Goal: Transaction & Acquisition: Purchase product/service

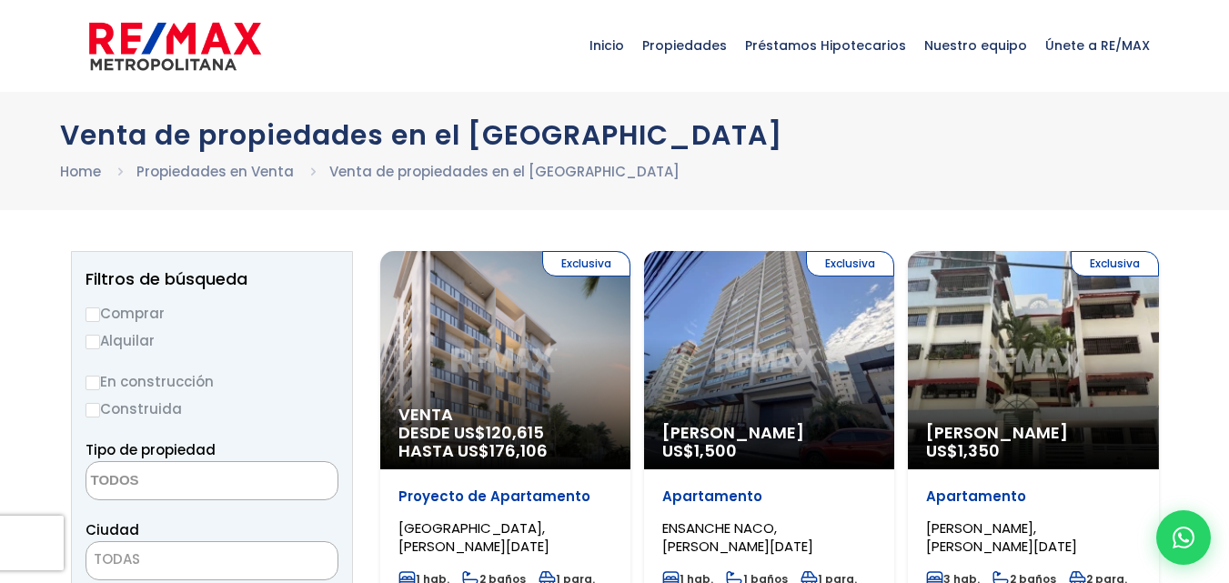
select select
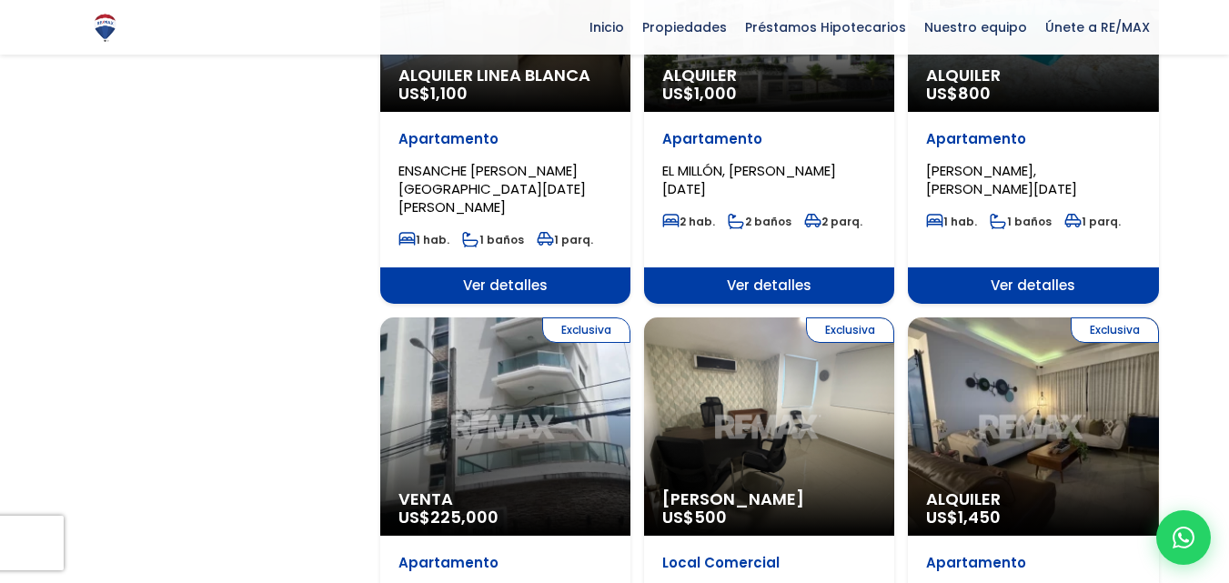
scroll to position [1637, 0]
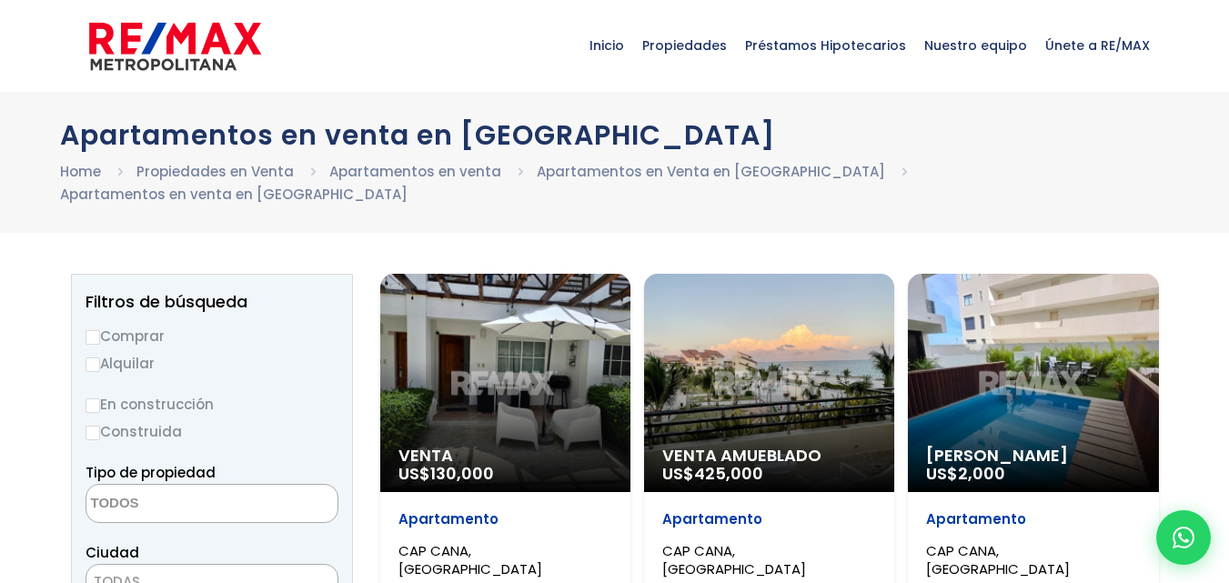
select select
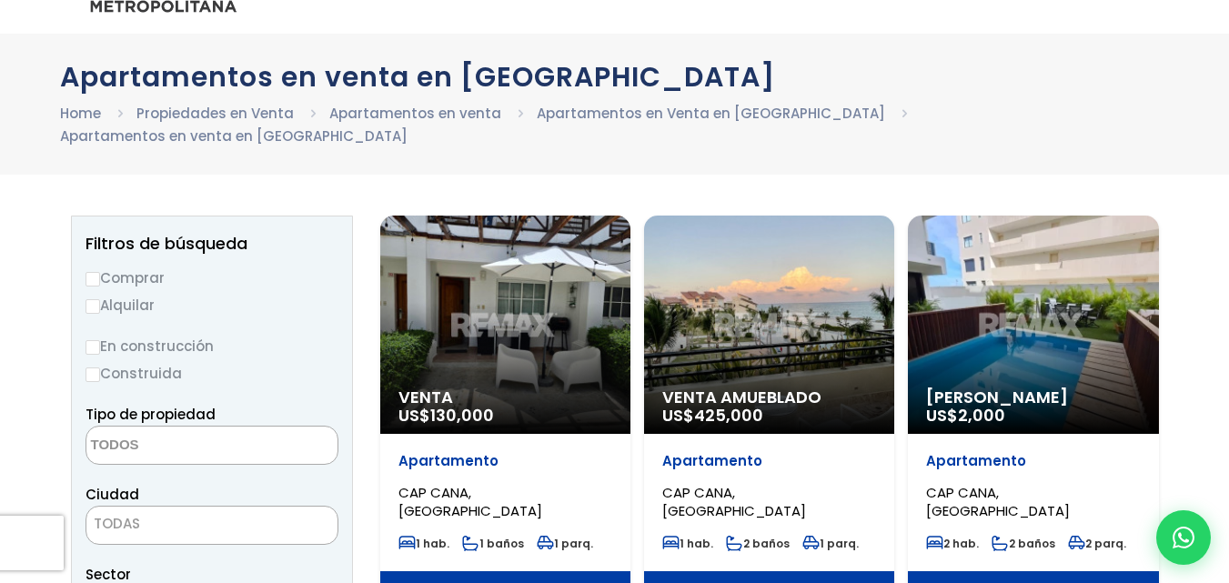
scroll to position [91, 0]
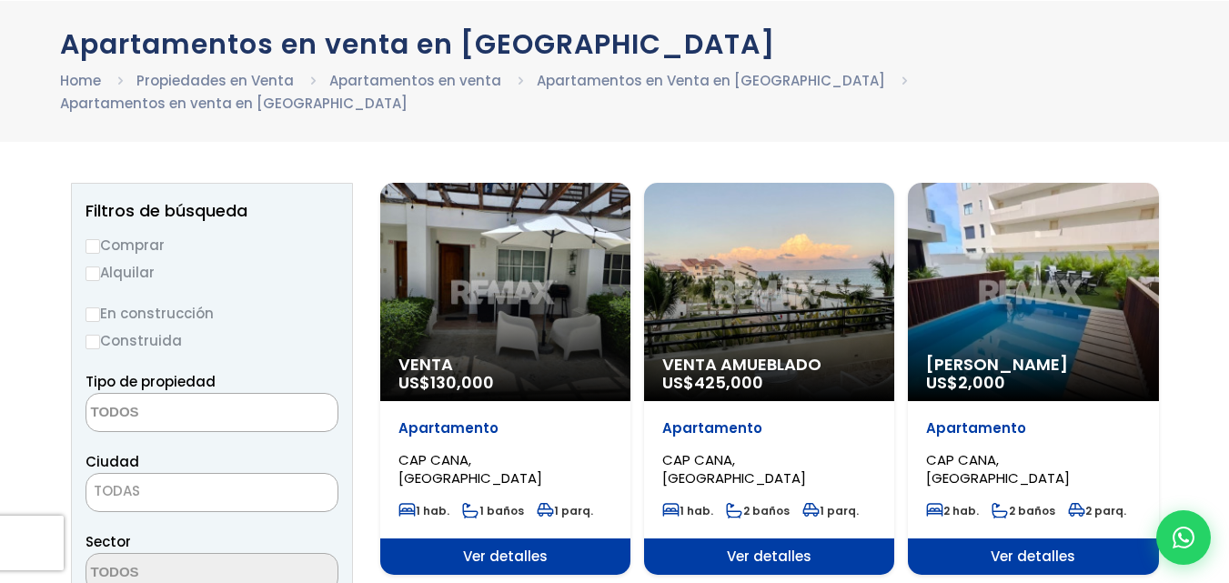
click at [705, 312] on div "Venta Amueblado US$ 425,000" at bounding box center [769, 292] width 250 height 218
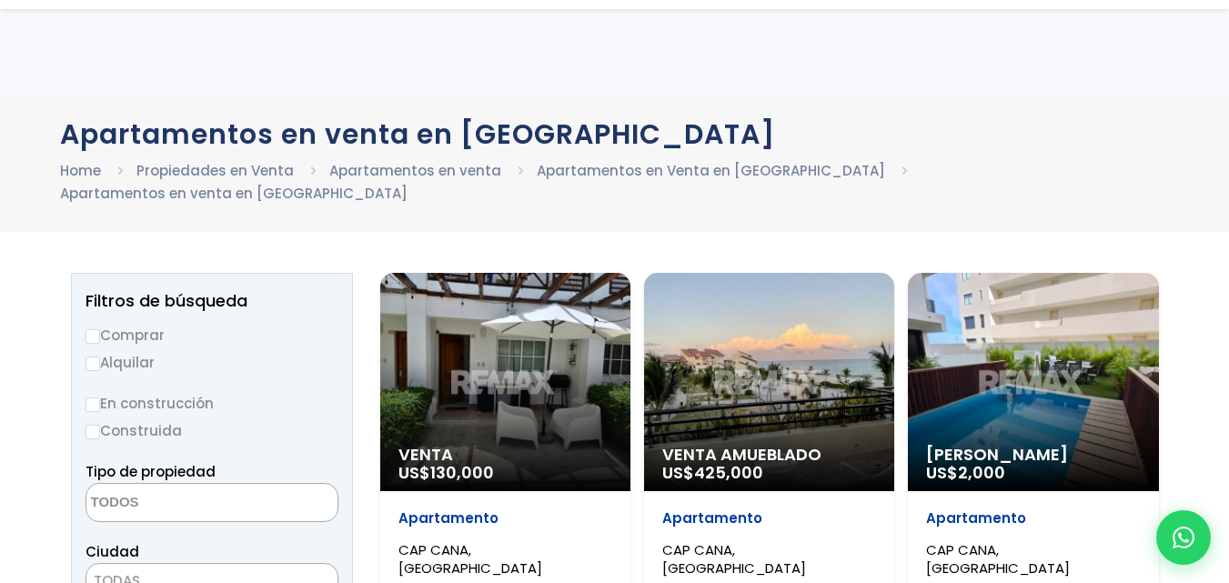
select select
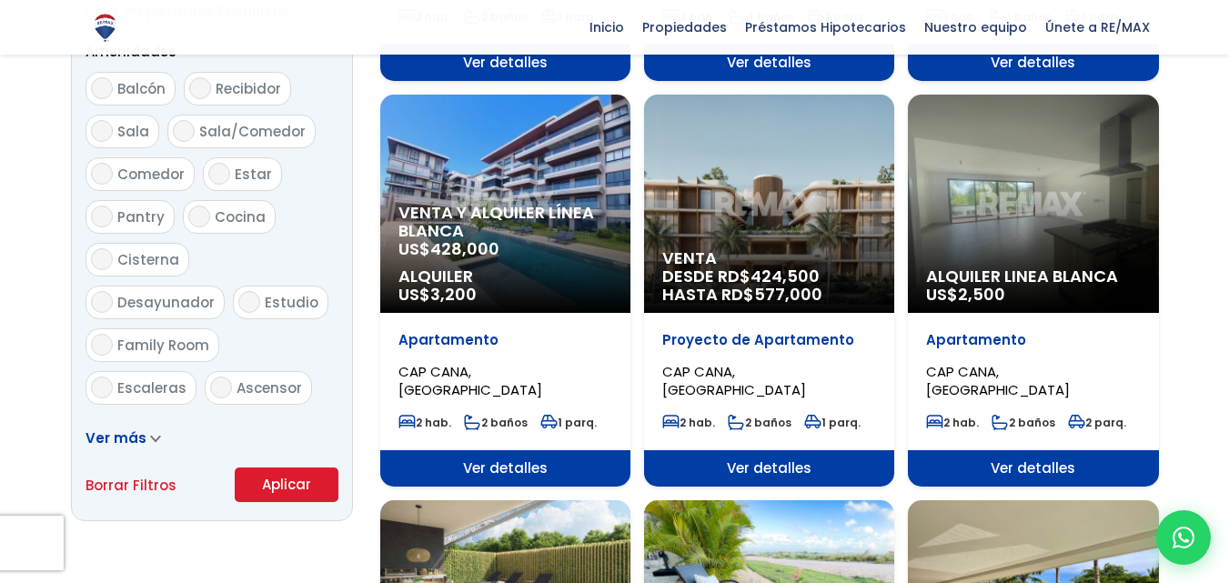
scroll to position [1001, 0]
